Goal: Find specific fact: Find contact information

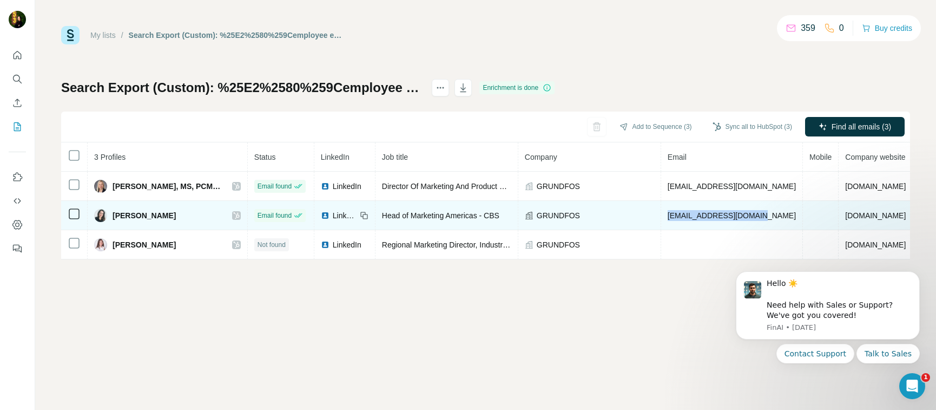
drag, startPoint x: 655, startPoint y: 216, endPoint x: 745, endPoint y: 219, distance: 89.9
click at [745, 219] on span "nmonteiro@grundfos.com" at bounding box center [732, 215] width 128 height 9
copy span "nmonteiro@grundfos.com"
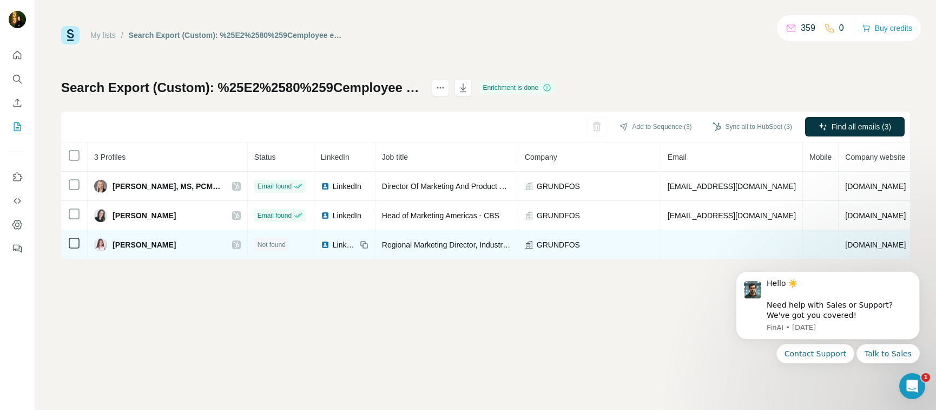
click at [233, 247] on icon at bounding box center [236, 244] width 6 height 9
